Goal: Navigation & Orientation: Find specific page/section

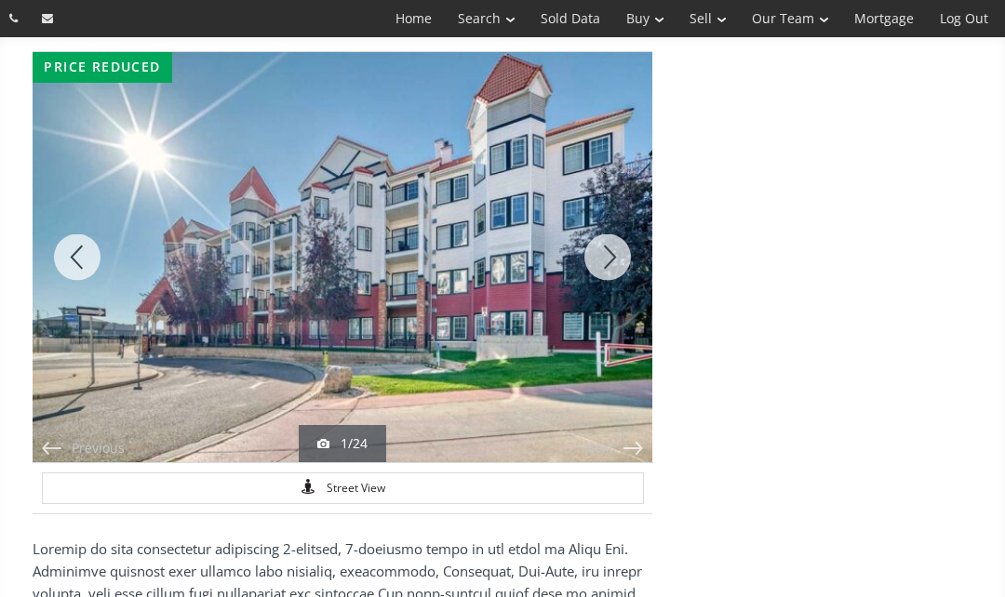
click at [607, 256] on div "Next" at bounding box center [607, 257] width 89 height 410
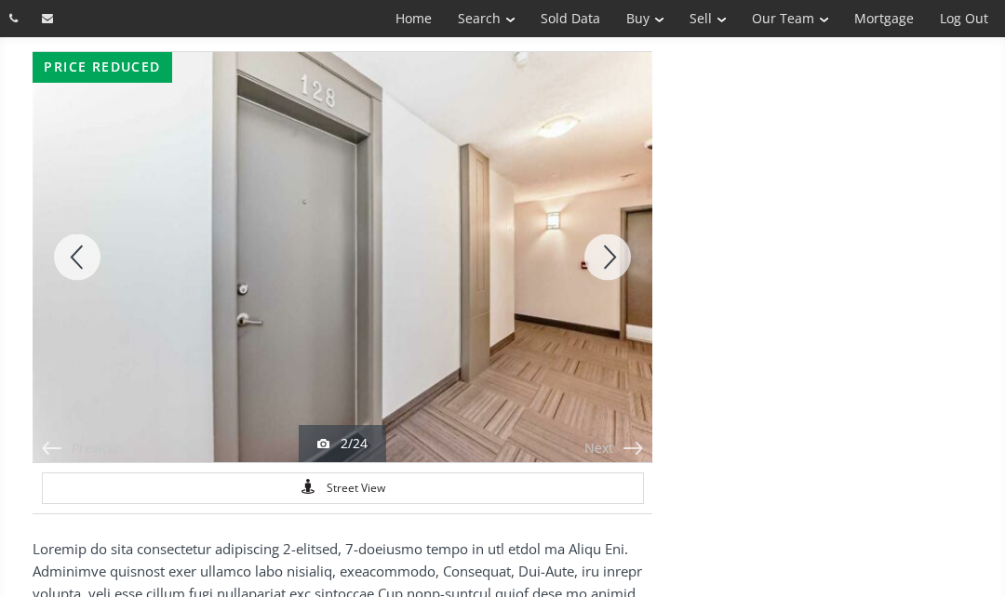
click at [607, 252] on div "Next" at bounding box center [607, 257] width 89 height 410
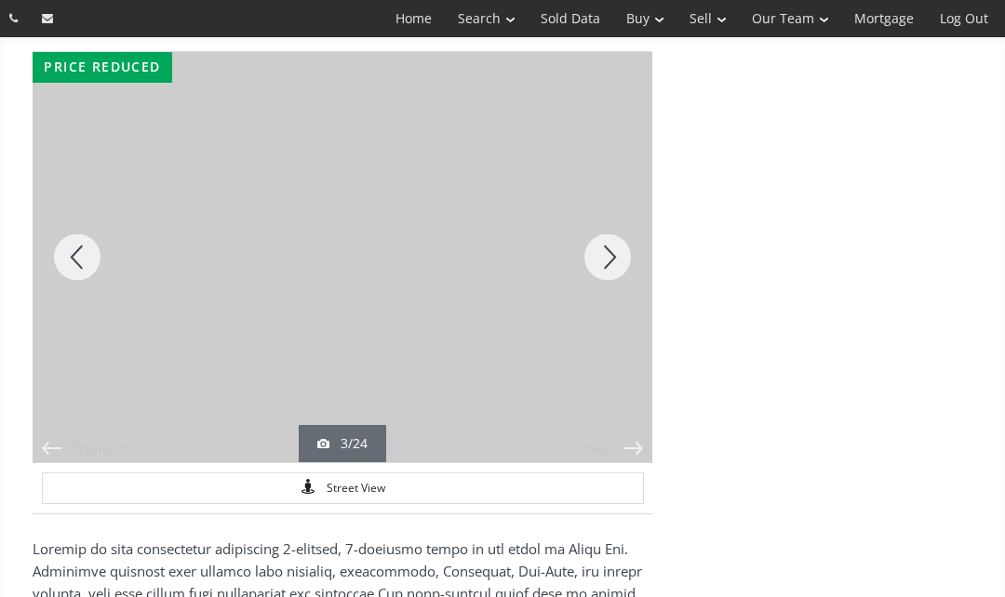
click at [603, 250] on div "Next" at bounding box center [607, 257] width 89 height 410
click at [608, 258] on div "Next" at bounding box center [607, 257] width 89 height 410
click at [606, 255] on div "Next" at bounding box center [607, 257] width 89 height 410
click at [610, 258] on div "Next" at bounding box center [607, 257] width 89 height 410
click at [604, 248] on div "Next" at bounding box center [607, 257] width 89 height 410
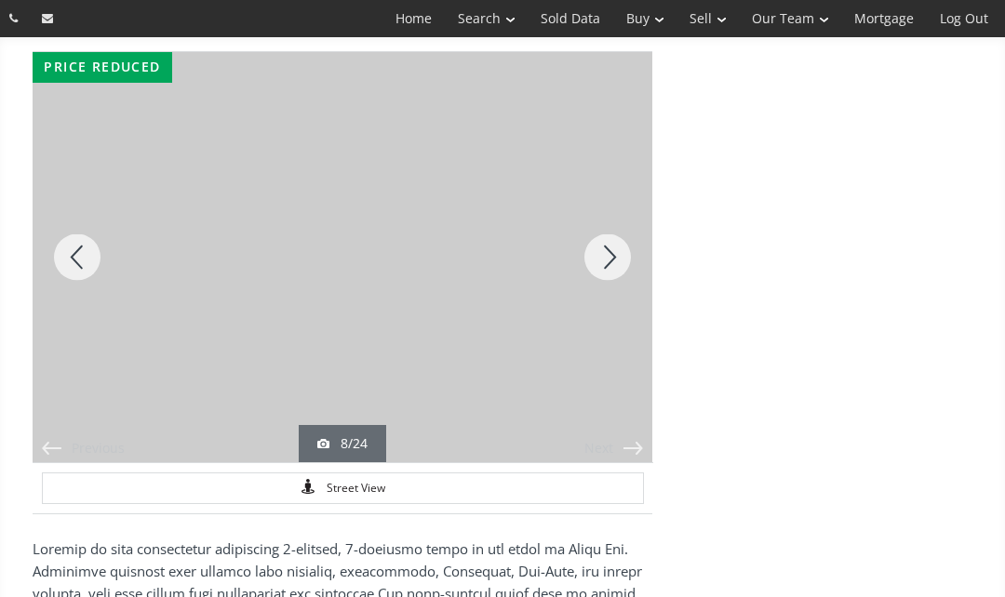
click at [606, 254] on div "Next" at bounding box center [607, 257] width 89 height 410
click at [602, 256] on div "Next" at bounding box center [607, 257] width 89 height 410
click at [612, 259] on div "Next" at bounding box center [607, 257] width 89 height 410
click at [600, 247] on div "Next" at bounding box center [607, 257] width 89 height 410
click at [608, 261] on div "Next" at bounding box center [607, 257] width 89 height 410
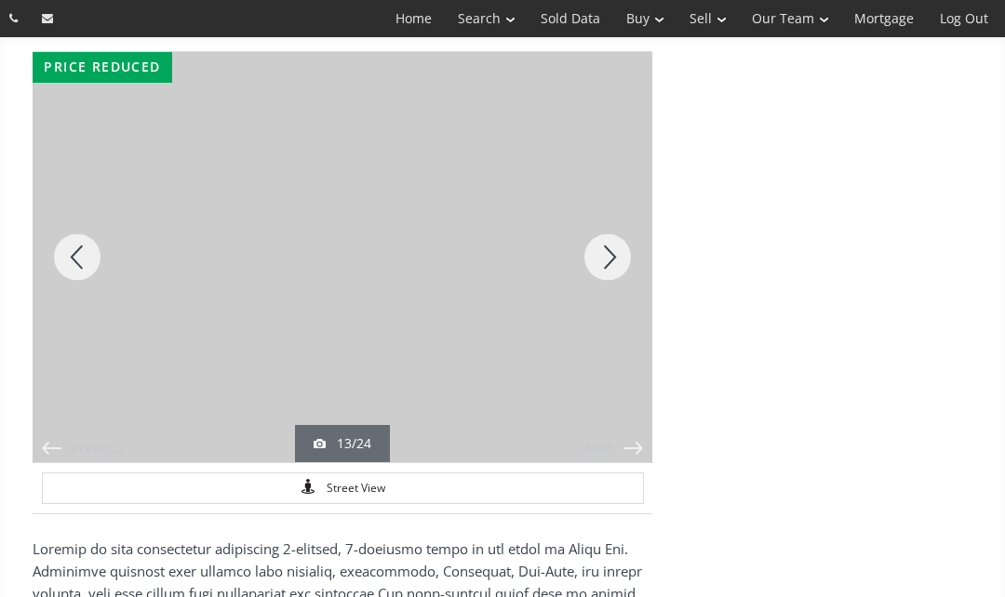
click at [610, 255] on div "Next" at bounding box center [607, 257] width 89 height 410
click at [607, 258] on div "Next" at bounding box center [607, 257] width 89 height 410
click at [601, 248] on div "Next" at bounding box center [607, 257] width 89 height 410
click at [599, 260] on div "Next" at bounding box center [607, 257] width 89 height 410
click at [611, 264] on div "Next" at bounding box center [607, 257] width 89 height 410
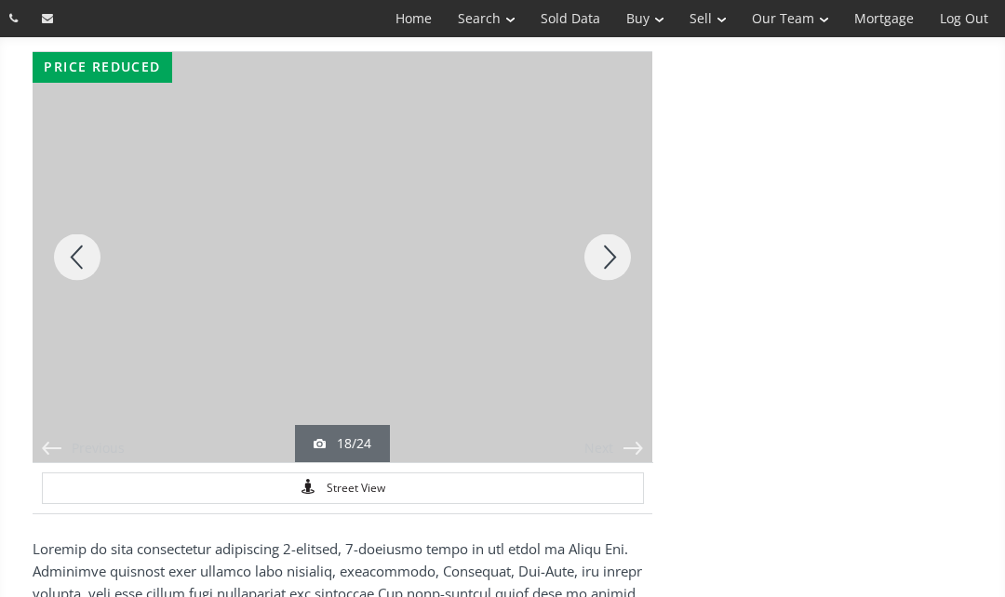
click at [616, 263] on div "Next" at bounding box center [607, 257] width 89 height 410
click at [597, 257] on div "Next" at bounding box center [607, 257] width 89 height 410
click at [612, 257] on div "Next" at bounding box center [607, 257] width 89 height 410
click at [609, 256] on div "Next" at bounding box center [607, 257] width 89 height 410
click at [607, 259] on div "Next" at bounding box center [607, 257] width 89 height 410
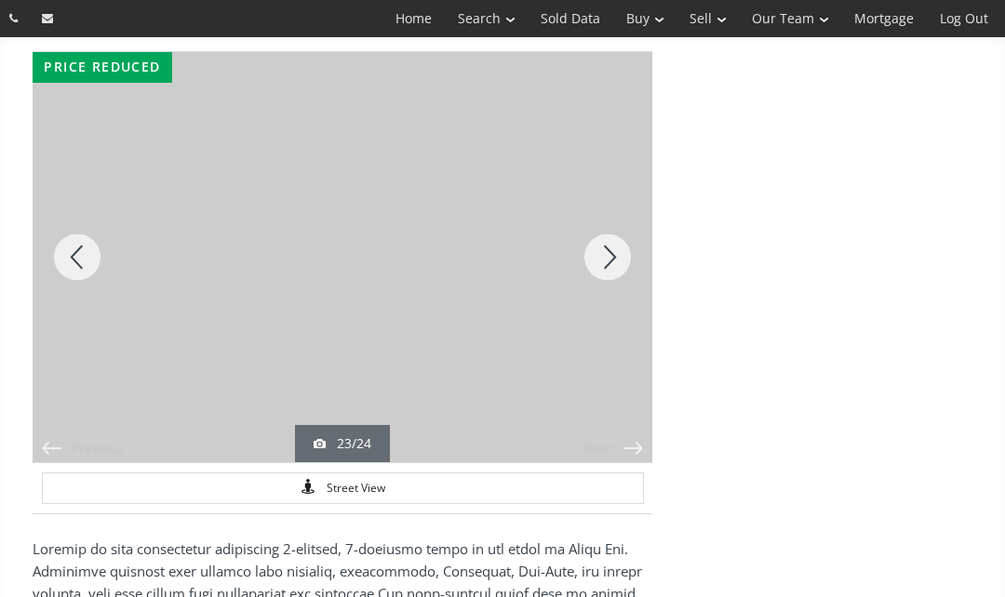
click at [604, 259] on div "Next" at bounding box center [607, 257] width 89 height 410
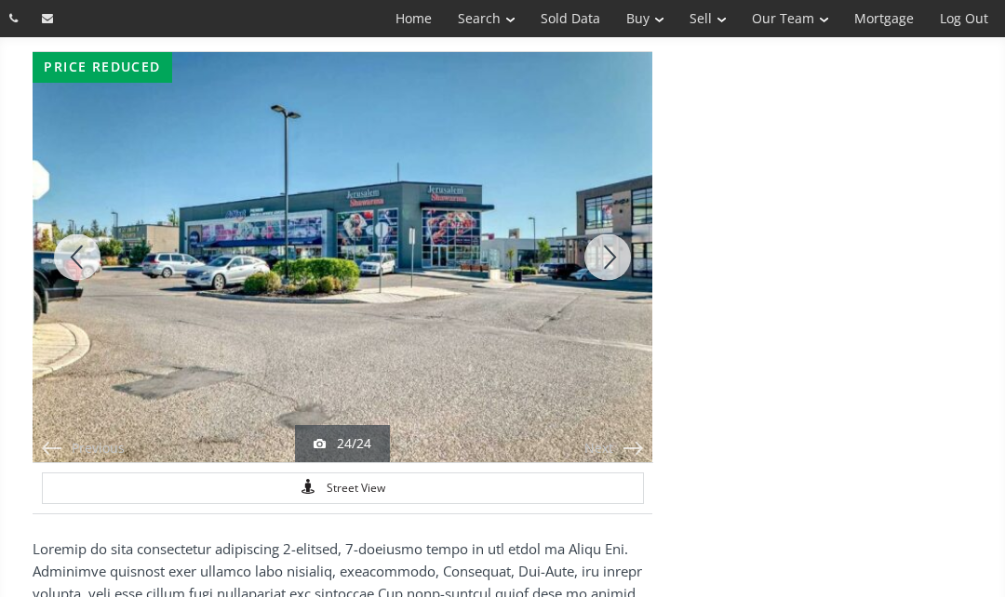
click at [596, 259] on div "Next" at bounding box center [607, 257] width 89 height 410
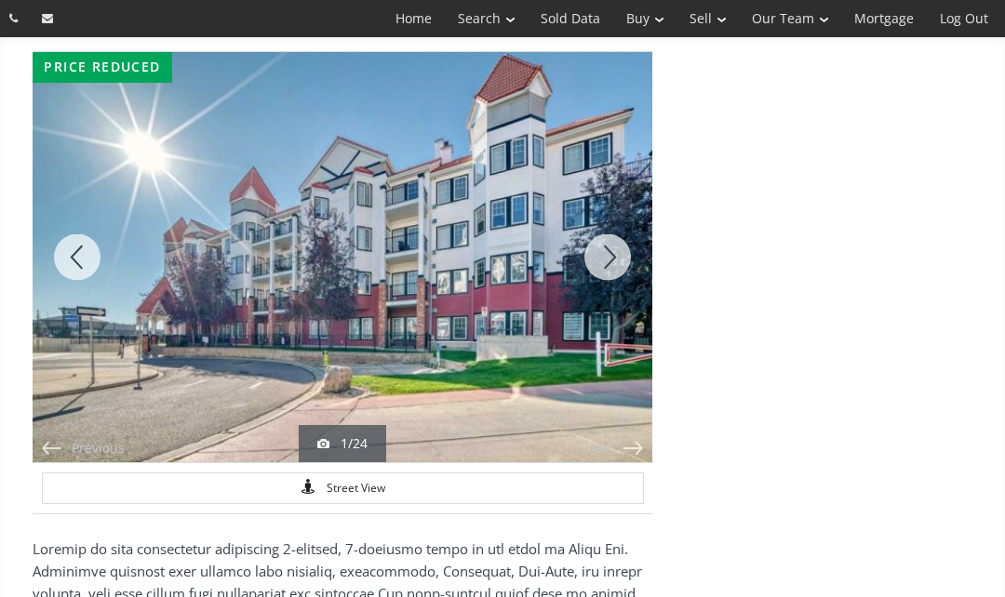
click at [598, 248] on div "Next" at bounding box center [607, 257] width 89 height 410
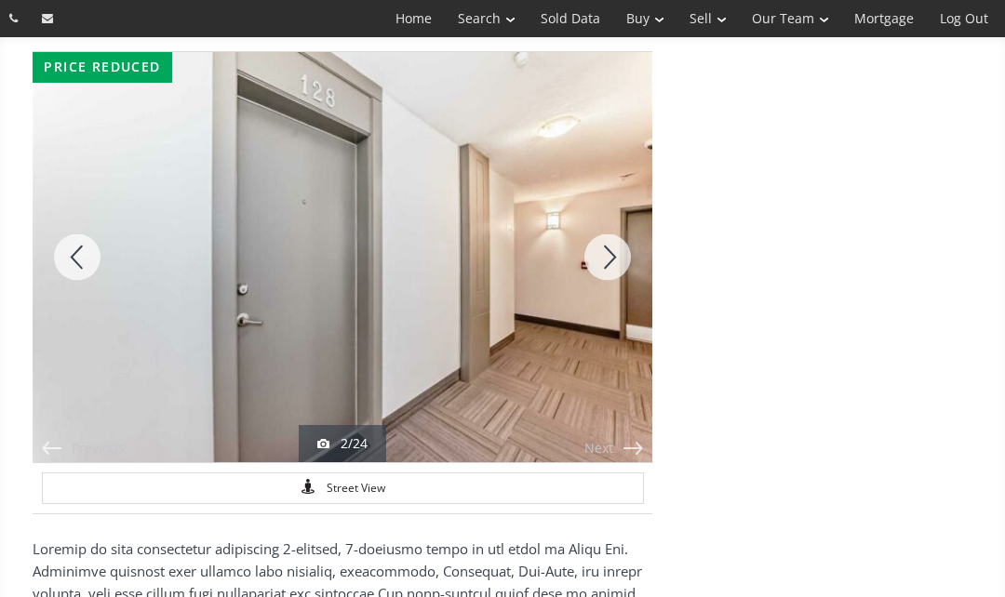
click at [613, 274] on div "Next" at bounding box center [607, 257] width 89 height 410
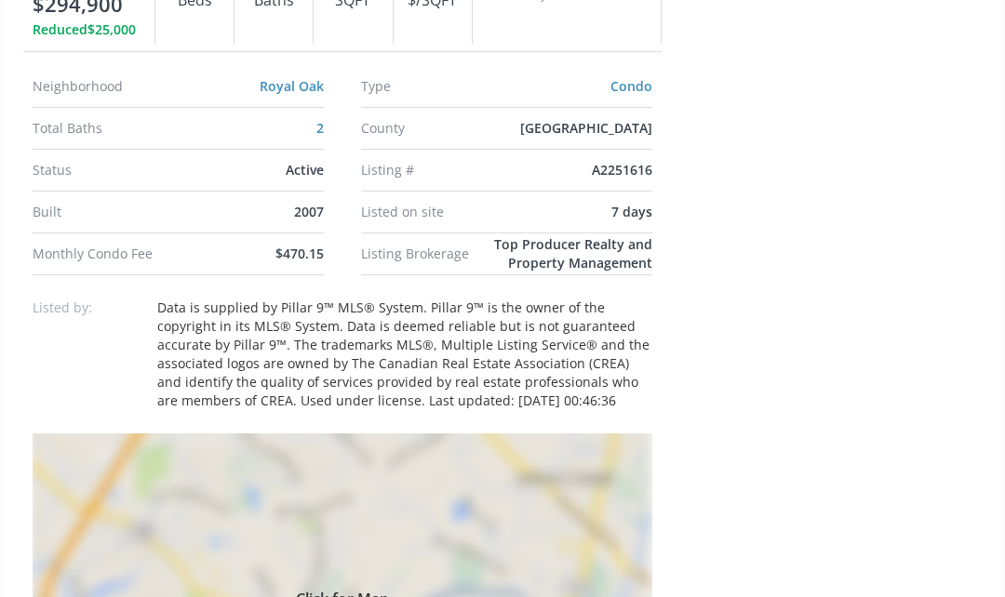
scroll to position [922, 0]
